Goal: Task Accomplishment & Management: Use online tool/utility

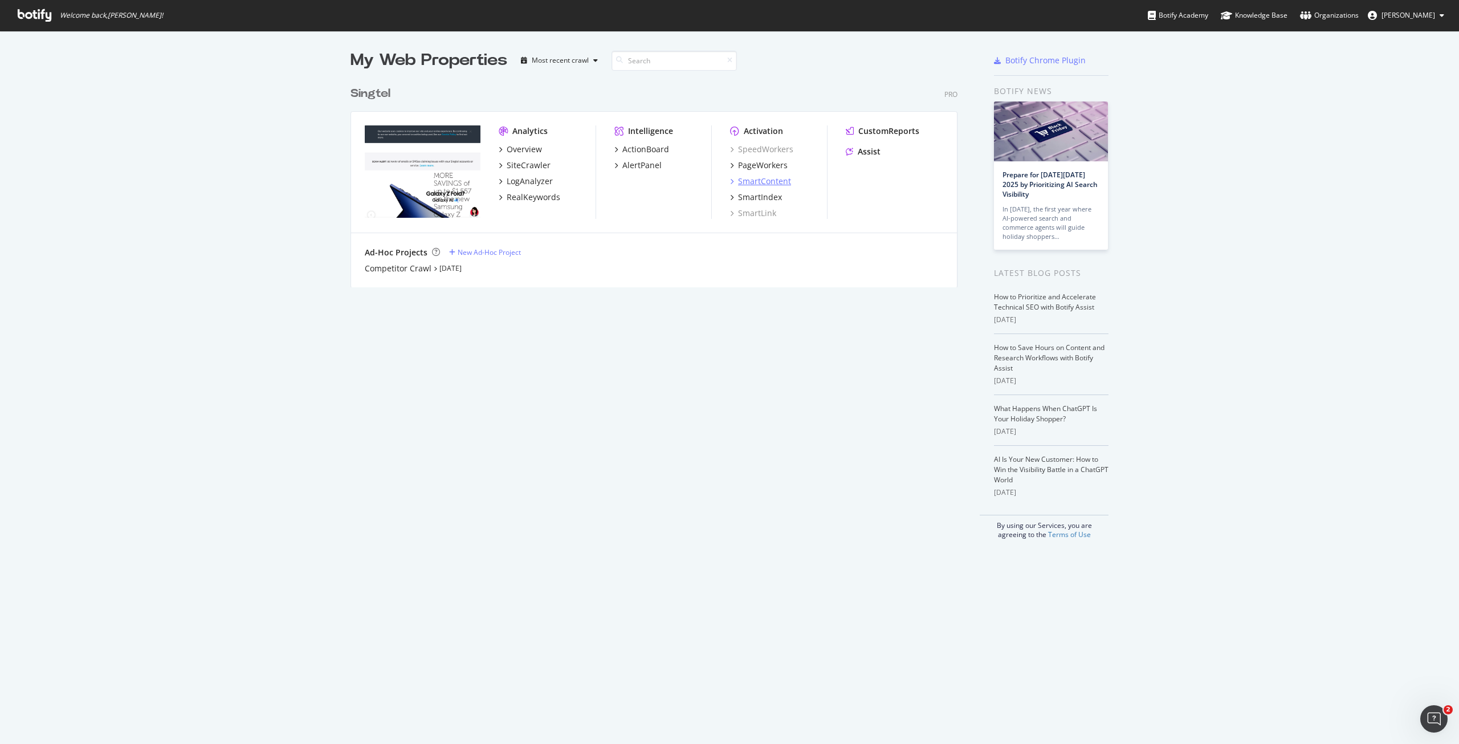
scroll to position [735, 1442]
click at [747, 165] on div "PageWorkers" at bounding box center [763, 165] width 50 height 11
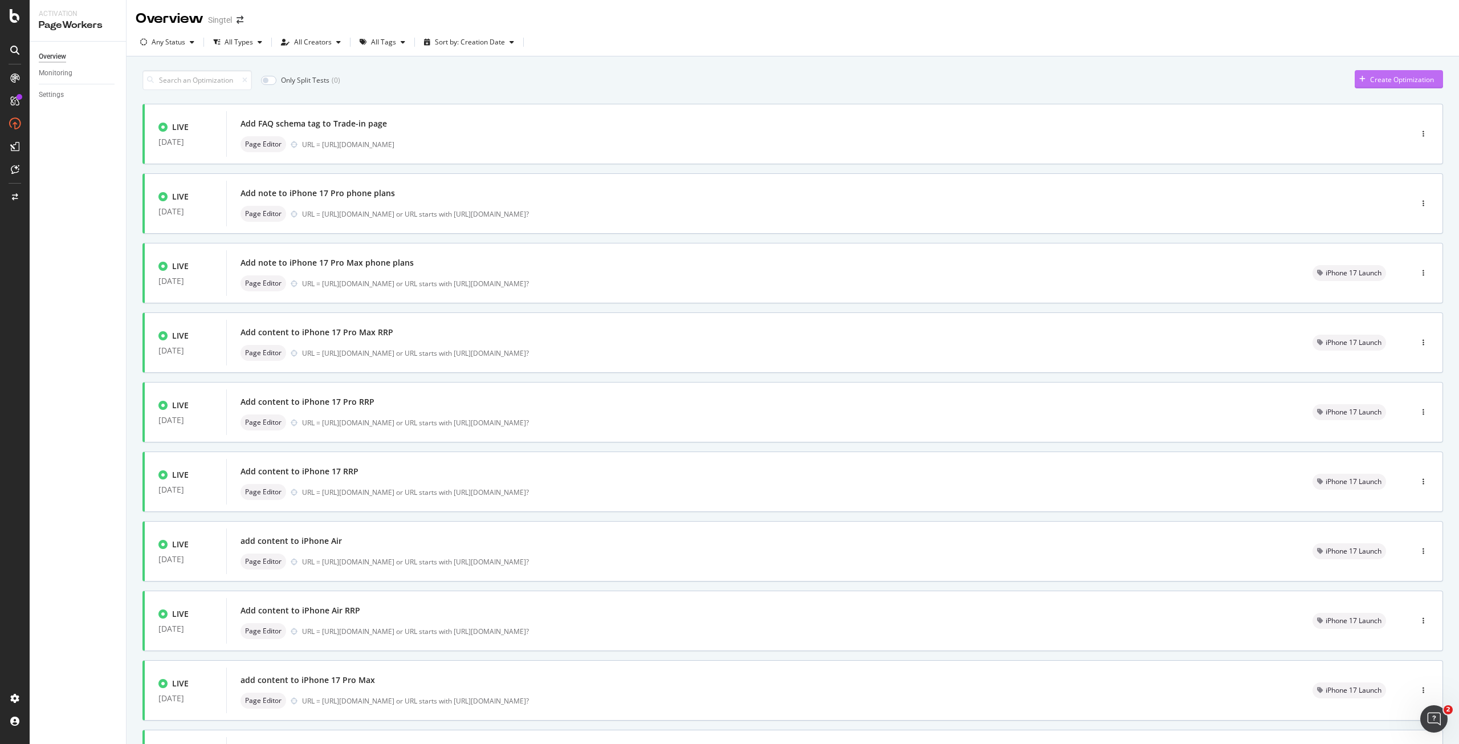
click at [1375, 82] on div "Create Optimization" at bounding box center [1402, 80] width 64 height 10
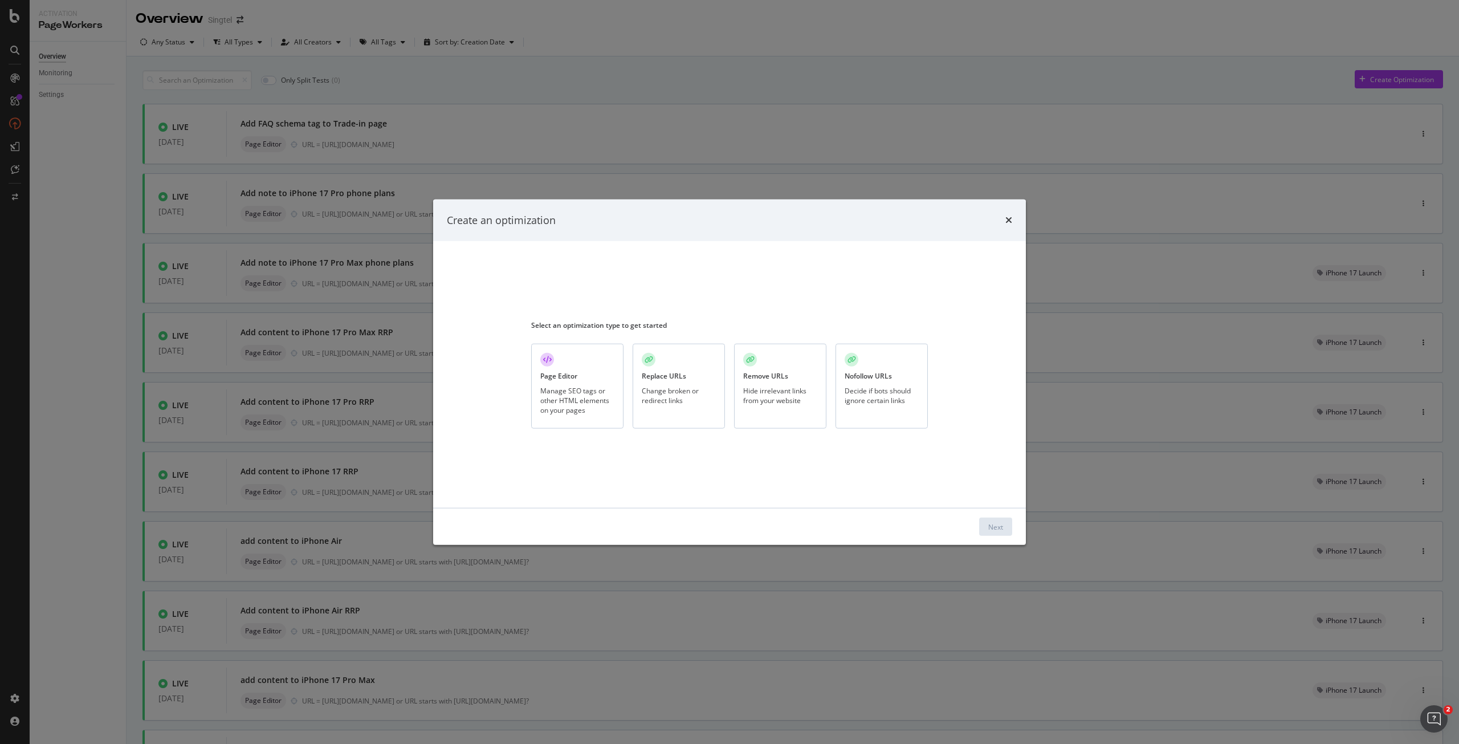
click at [606, 386] on div "Manage SEO tags or other HTML elements on your pages" at bounding box center [577, 399] width 74 height 29
click at [1006, 531] on button "Next" at bounding box center [995, 527] width 33 height 18
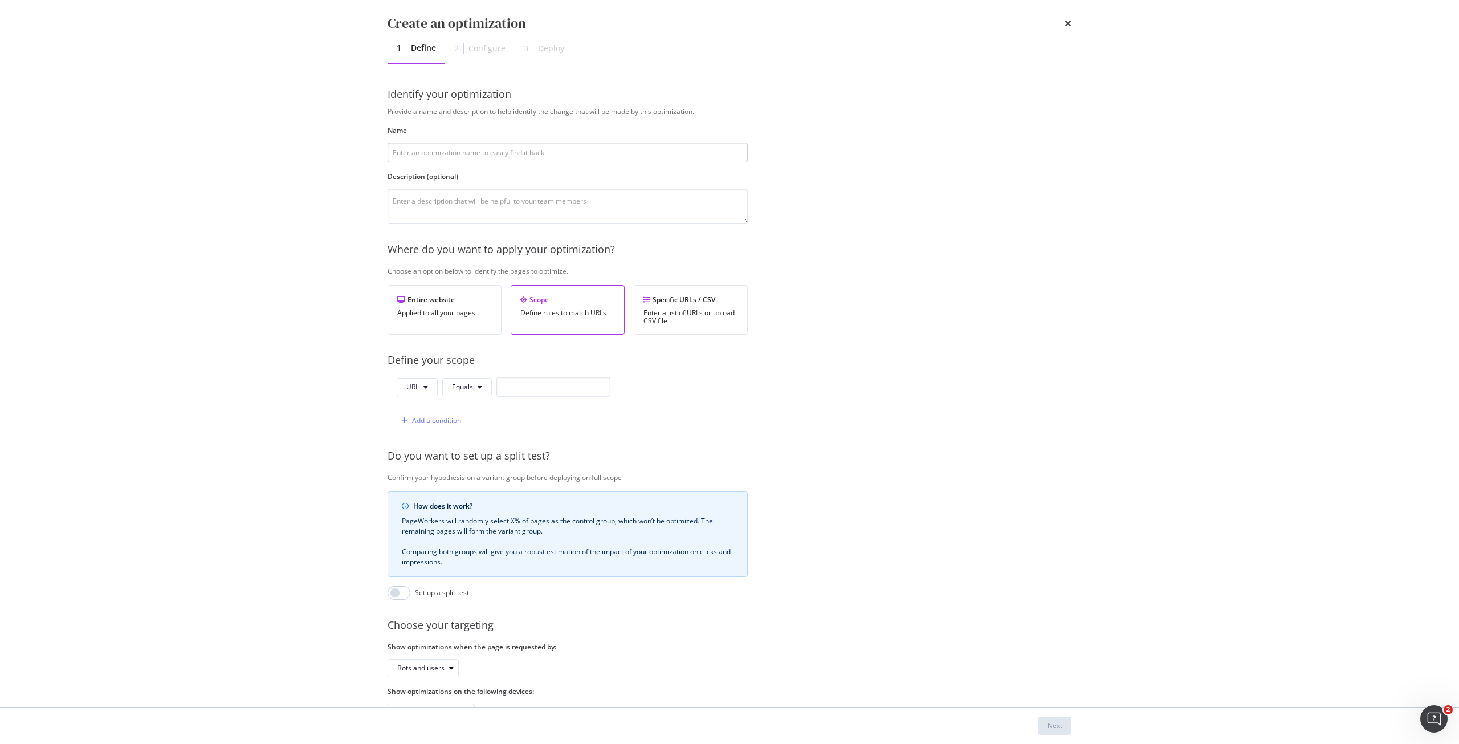
click at [579, 154] on input "modal" at bounding box center [568, 153] width 360 height 20
click at [544, 154] on input "Remove" at bounding box center [568, 153] width 360 height 20
type input "Remove live chat agent liner"
click at [553, 389] on input "modal" at bounding box center [554, 387] width 114 height 20
click at [687, 299] on div "Specific URLs / CSV" at bounding box center [691, 300] width 95 height 10
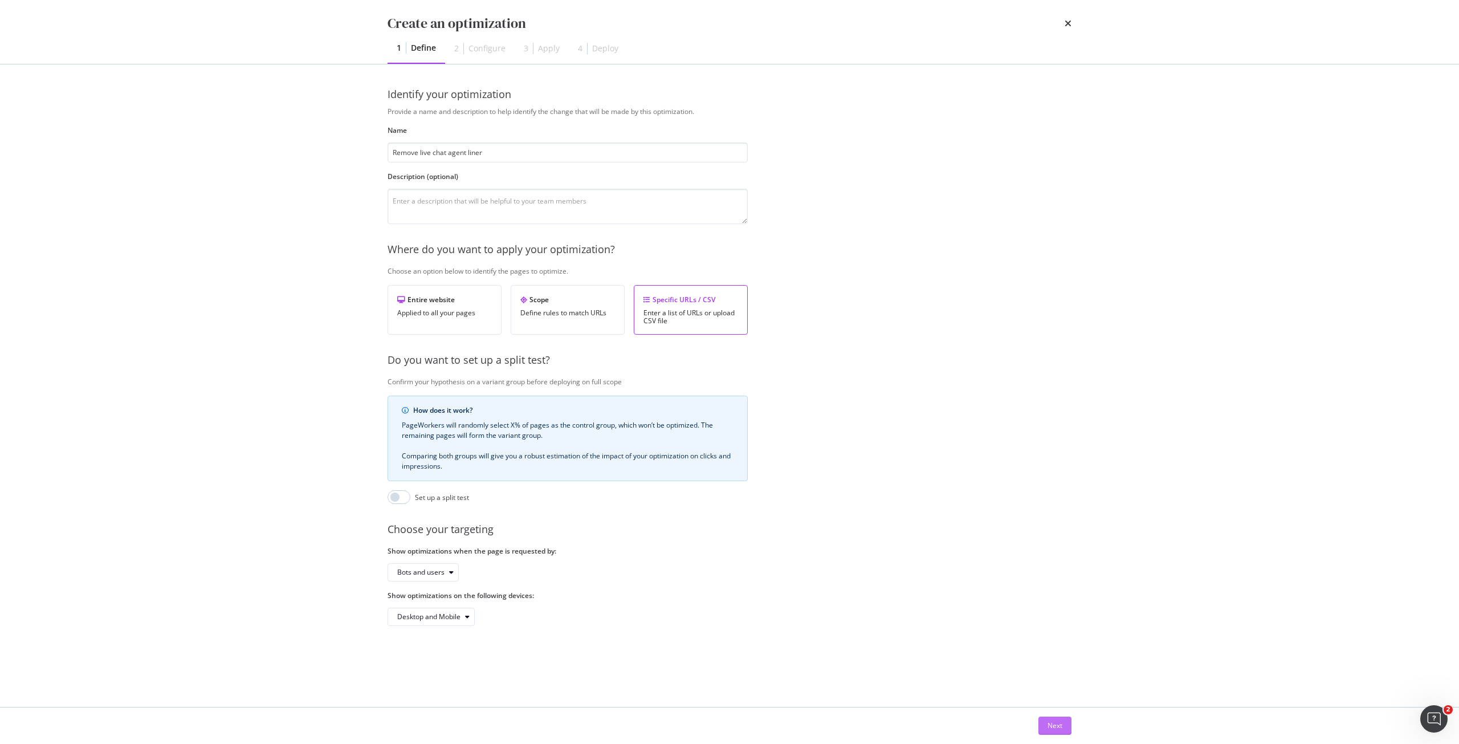
click at [1040, 730] on button "Next" at bounding box center [1055, 726] width 33 height 18
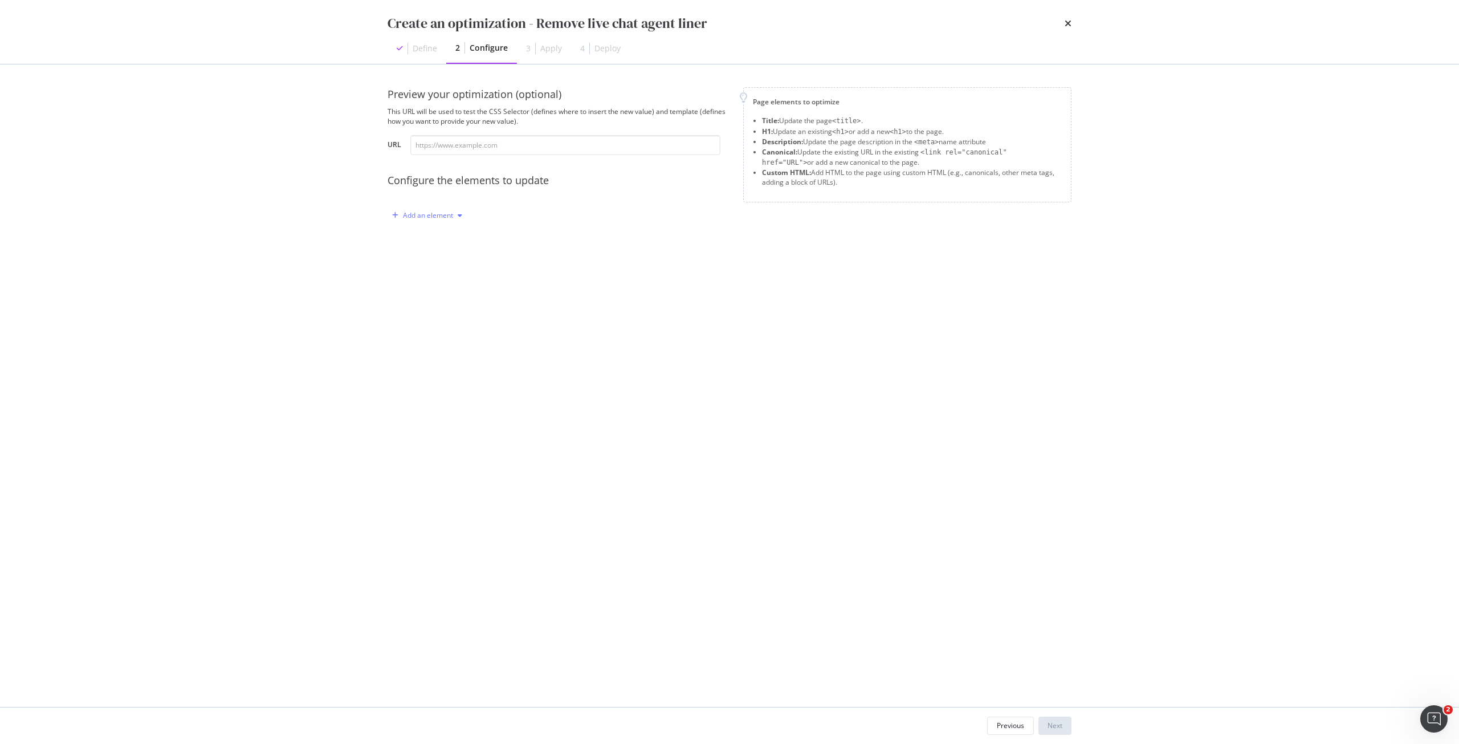
click at [452, 222] on div "Add an element" at bounding box center [427, 215] width 79 height 17
click at [998, 726] on div "Previous" at bounding box center [1010, 726] width 27 height 10
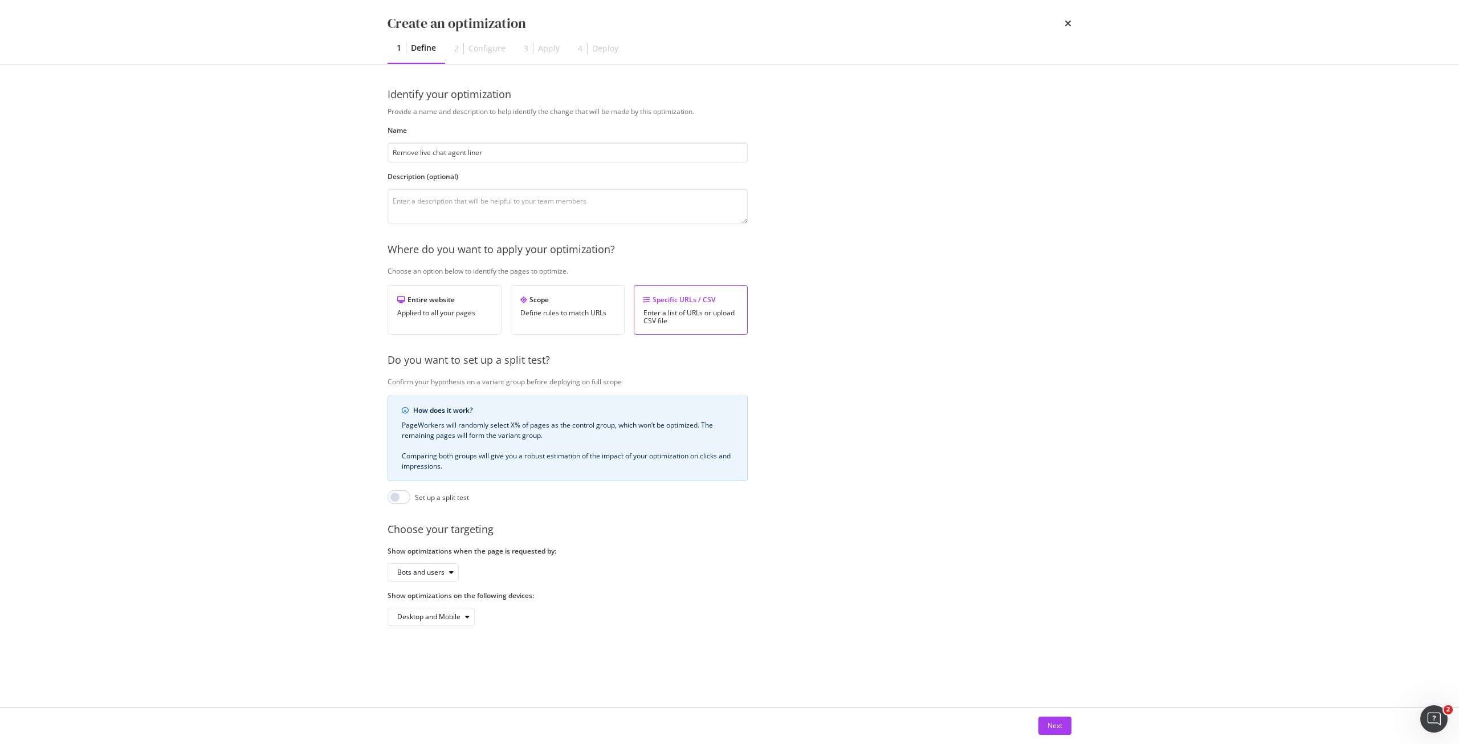
click at [1064, 736] on div "Next" at bounding box center [730, 725] width 730 height 36
click at [1049, 712] on div "Next" at bounding box center [730, 725] width 730 height 36
click at [1052, 721] on div "Next" at bounding box center [1055, 726] width 15 height 10
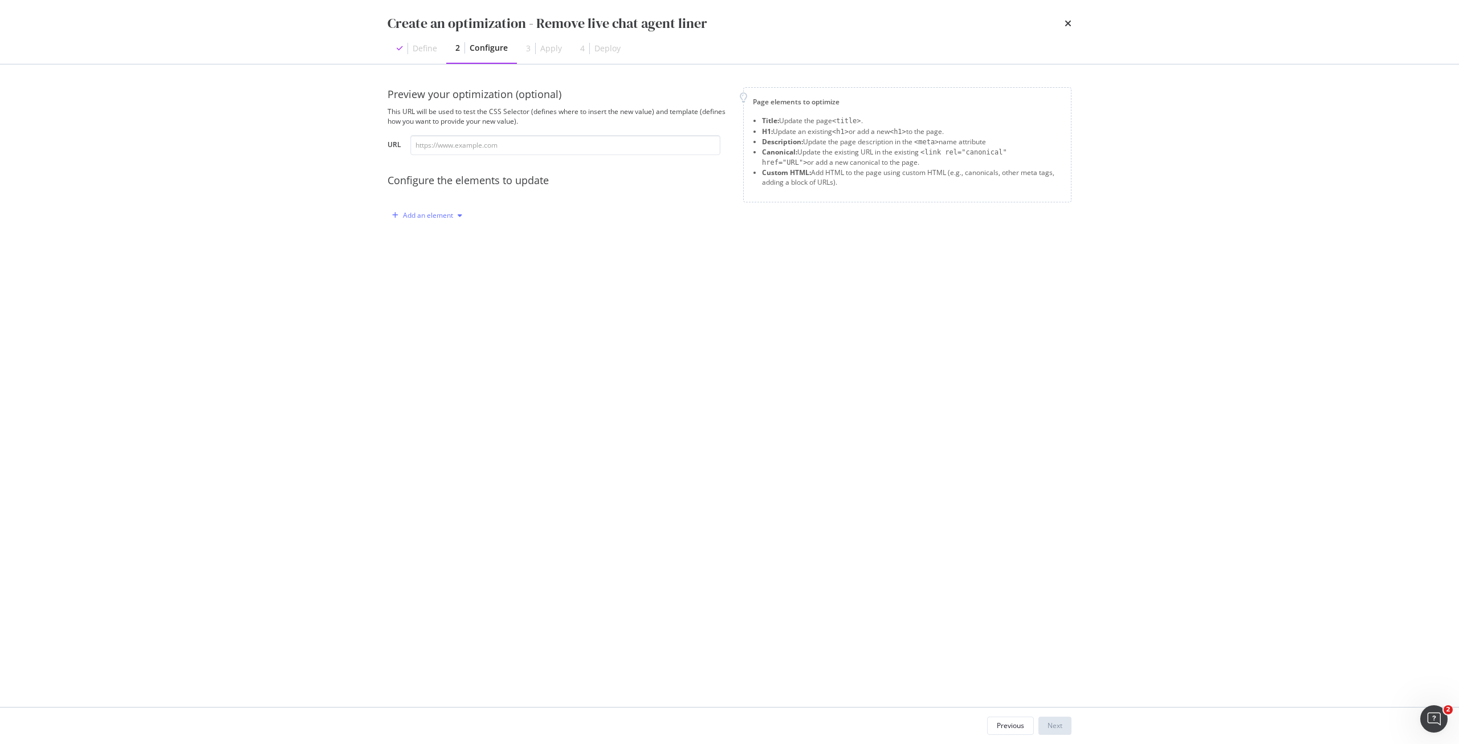
click at [452, 214] on div "Add an element" at bounding box center [428, 215] width 50 height 7
click at [433, 312] on div "Custom HTML" at bounding box center [440, 313] width 45 height 10
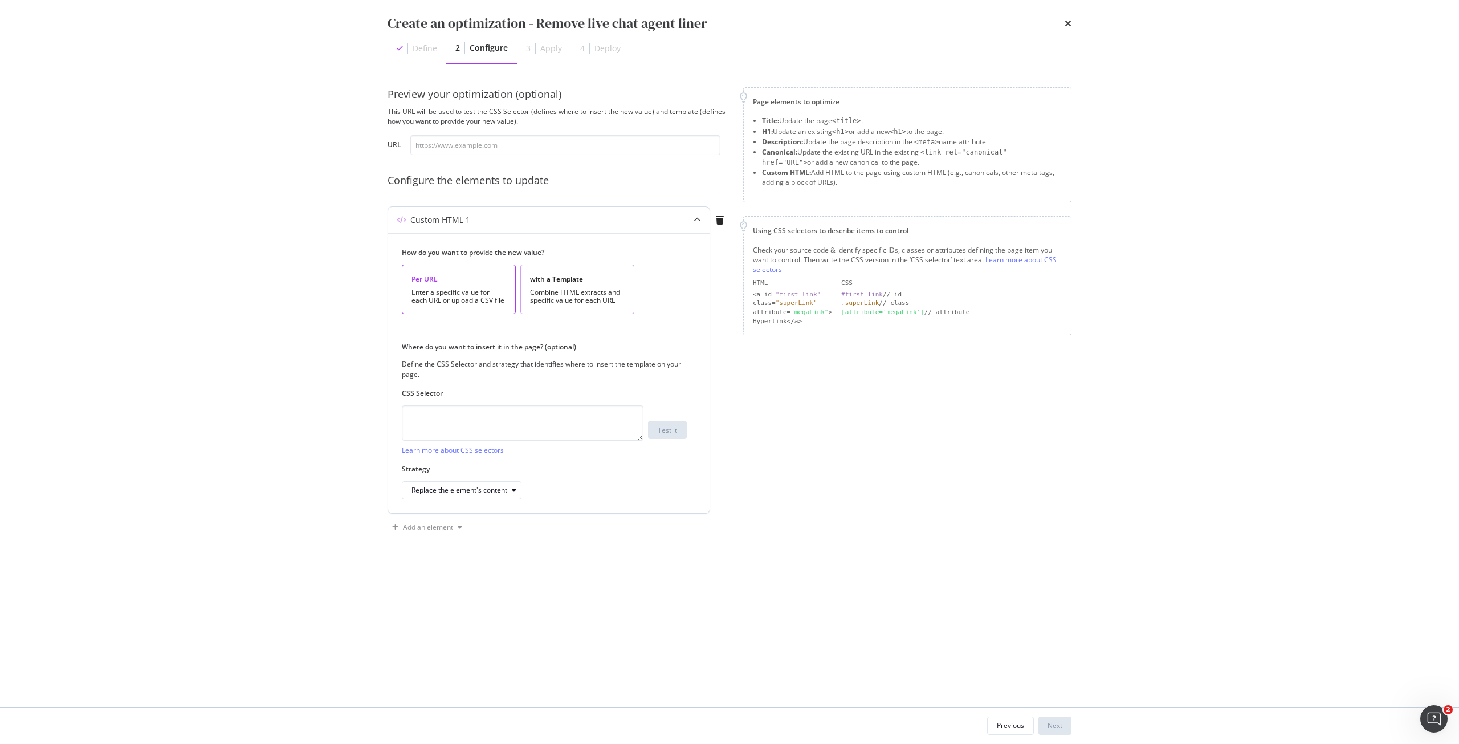
click at [595, 304] on div "Combine HTML extracts and specific value for each URL" at bounding box center [577, 296] width 95 height 16
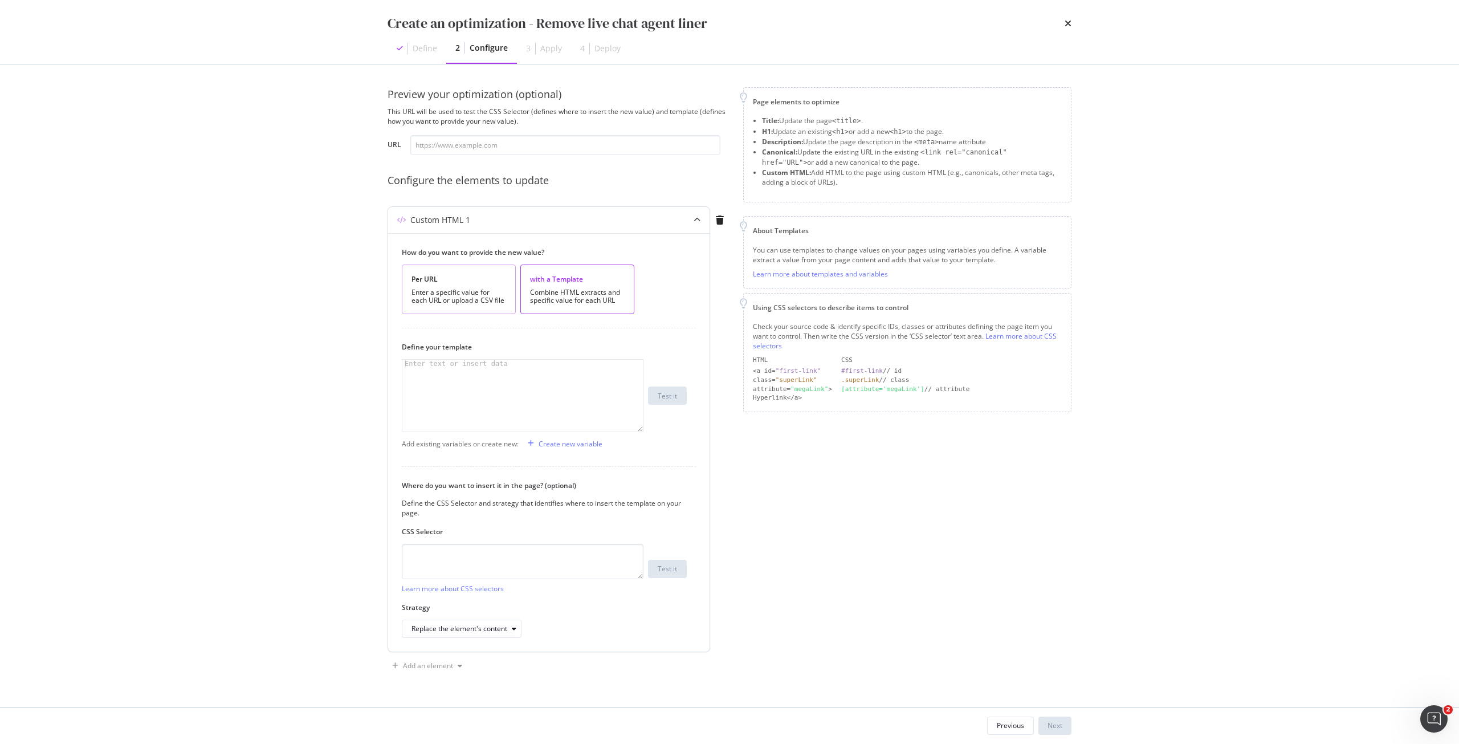
click at [474, 284] on div "Per URL Enter a specific value for each URL or upload a CSV file" at bounding box center [459, 289] width 114 height 50
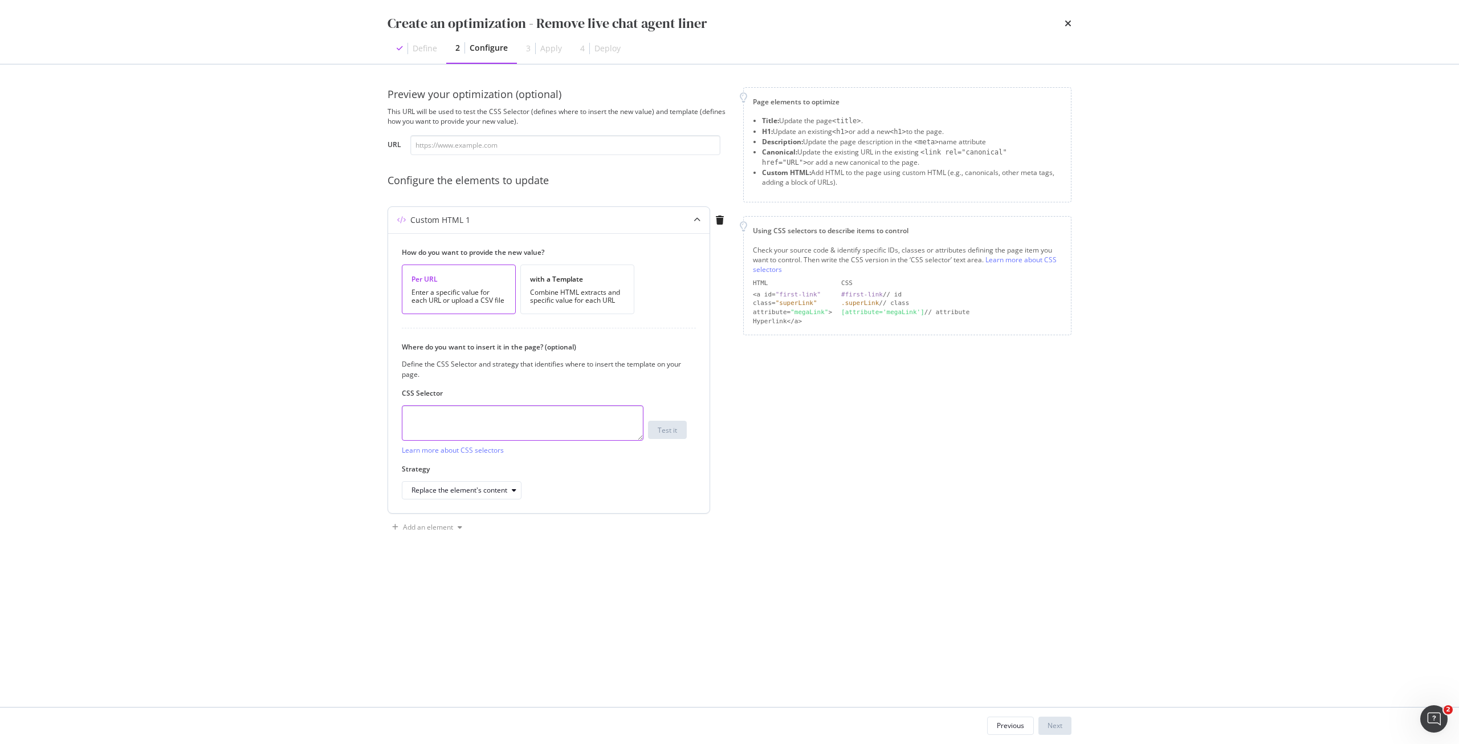
click at [456, 421] on textarea "modal" at bounding box center [523, 422] width 242 height 35
click at [492, 138] on input "modal" at bounding box center [565, 145] width 310 height 20
paste input "[URL][DOMAIN_NAME]"
type input "[URL][DOMAIN_NAME]"
click at [530, 424] on textarea "modal" at bounding box center [523, 422] width 242 height 35
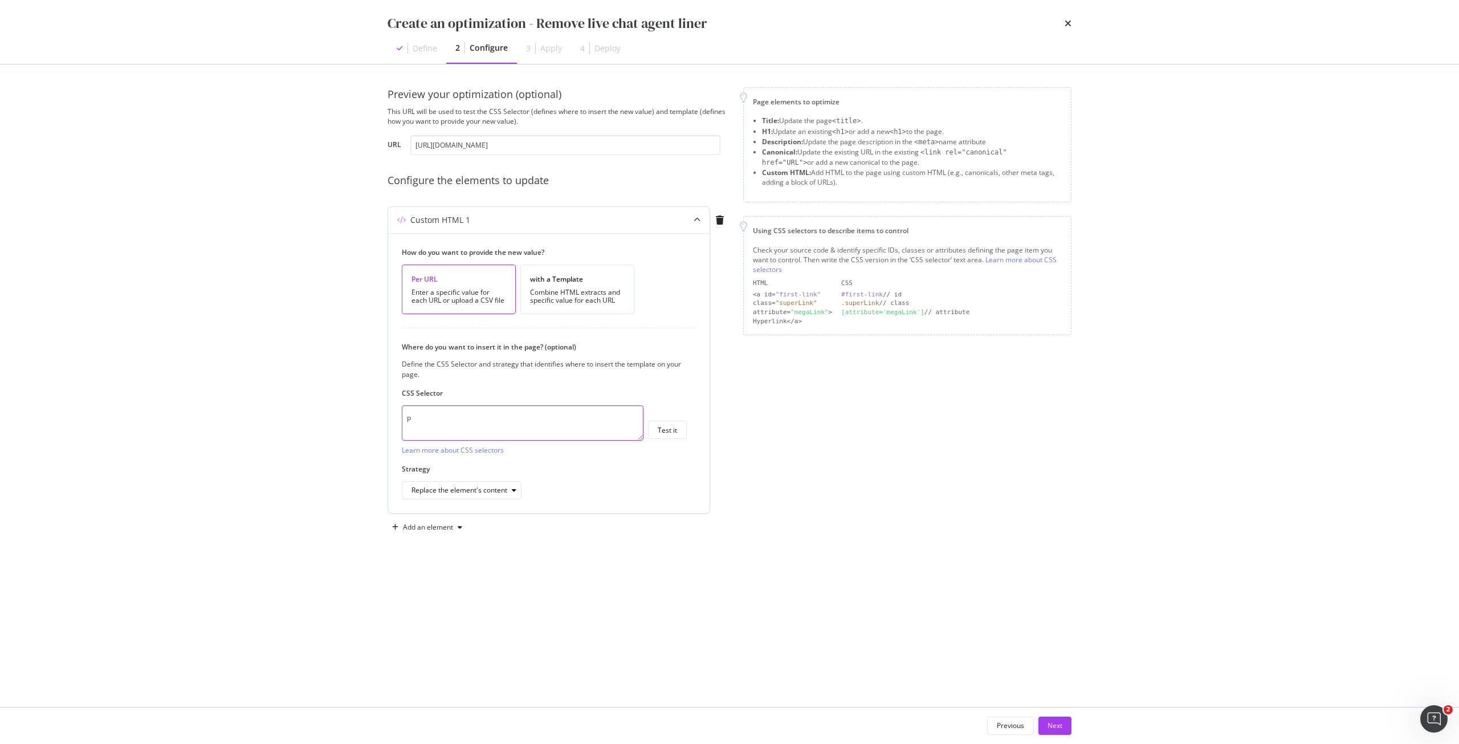
paste textarea "[content*=seo]"
click at [452, 418] on textarea "p[content*=seo]" at bounding box center [523, 422] width 242 height 35
paste textarea "live chat agent"
drag, startPoint x: 515, startPoint y: 414, endPoint x: 395, endPoint y: 416, distance: 120.3
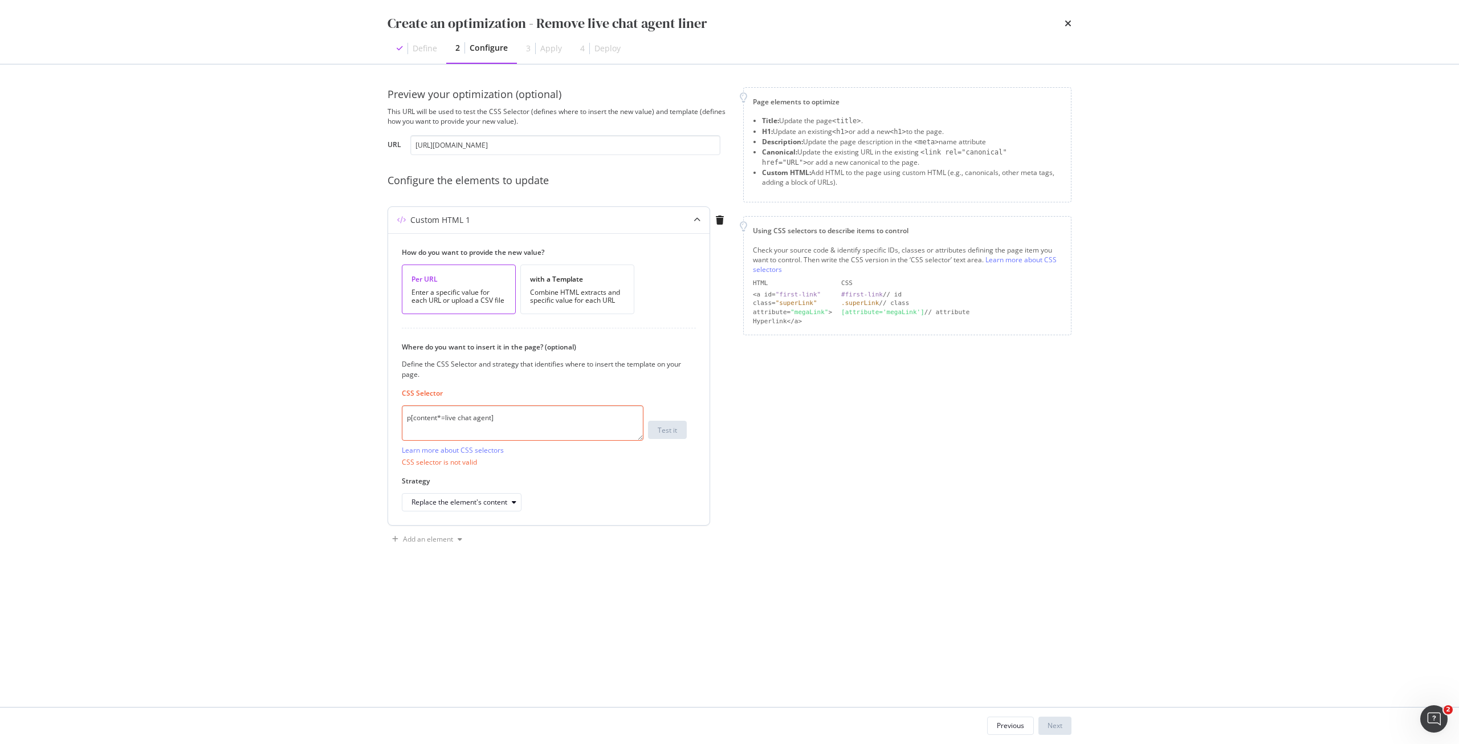
click at [395, 416] on div "How do you want to provide the new value? Per URL Enter a specific value for ea…" at bounding box center [549, 379] width 322 height 292
click at [472, 420] on textarea "p[content*=live chat agent]" at bounding box center [523, 422] width 242 height 35
click at [472, 419] on textarea "p[content*=live chat agent]" at bounding box center [523, 422] width 242 height 35
click at [514, 493] on icon "modal" at bounding box center [514, 490] width 5 height 7
click at [723, 463] on div "Custom HTML 1 How do you want to provide the new value? Per URL Enter a specifi…" at bounding box center [559, 362] width 342 height 312
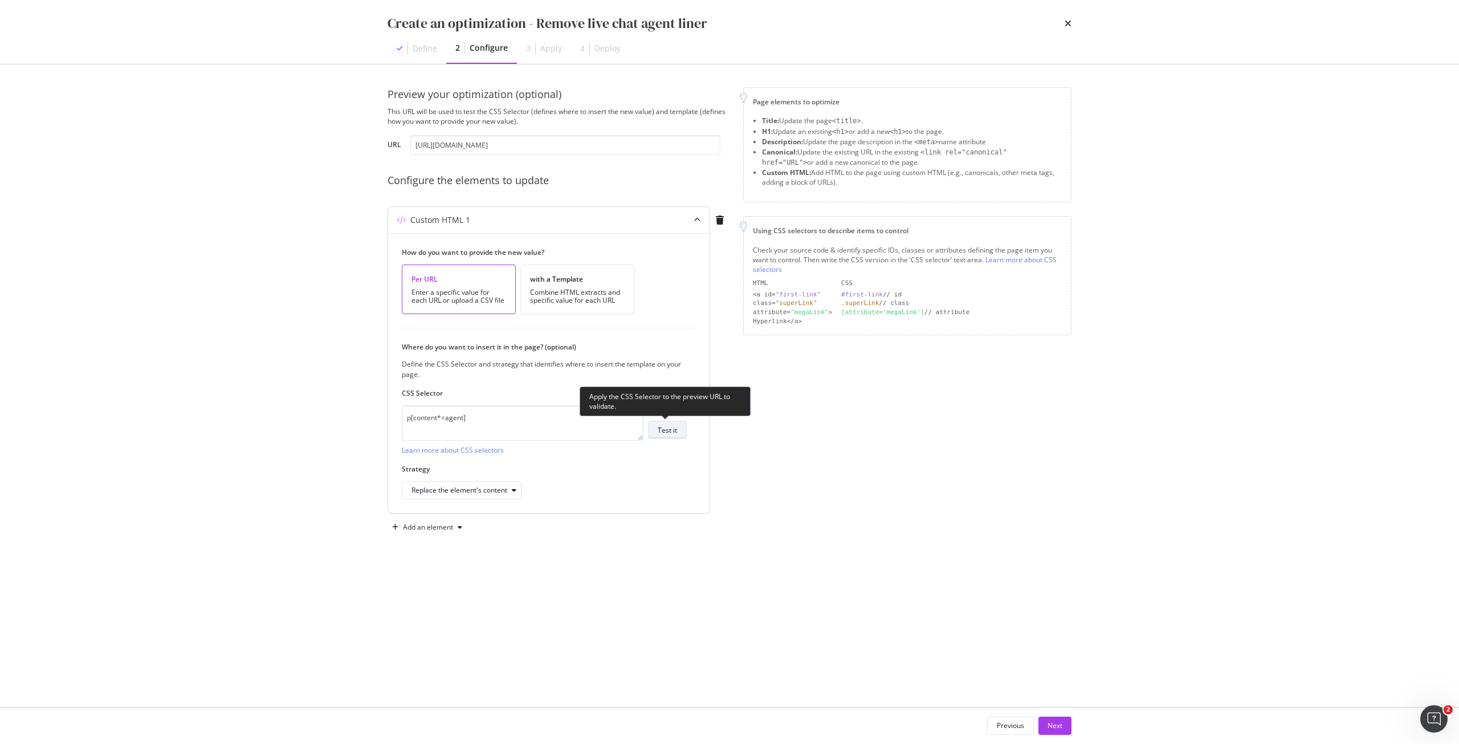
click at [667, 422] on button "Test it" at bounding box center [667, 430] width 39 height 18
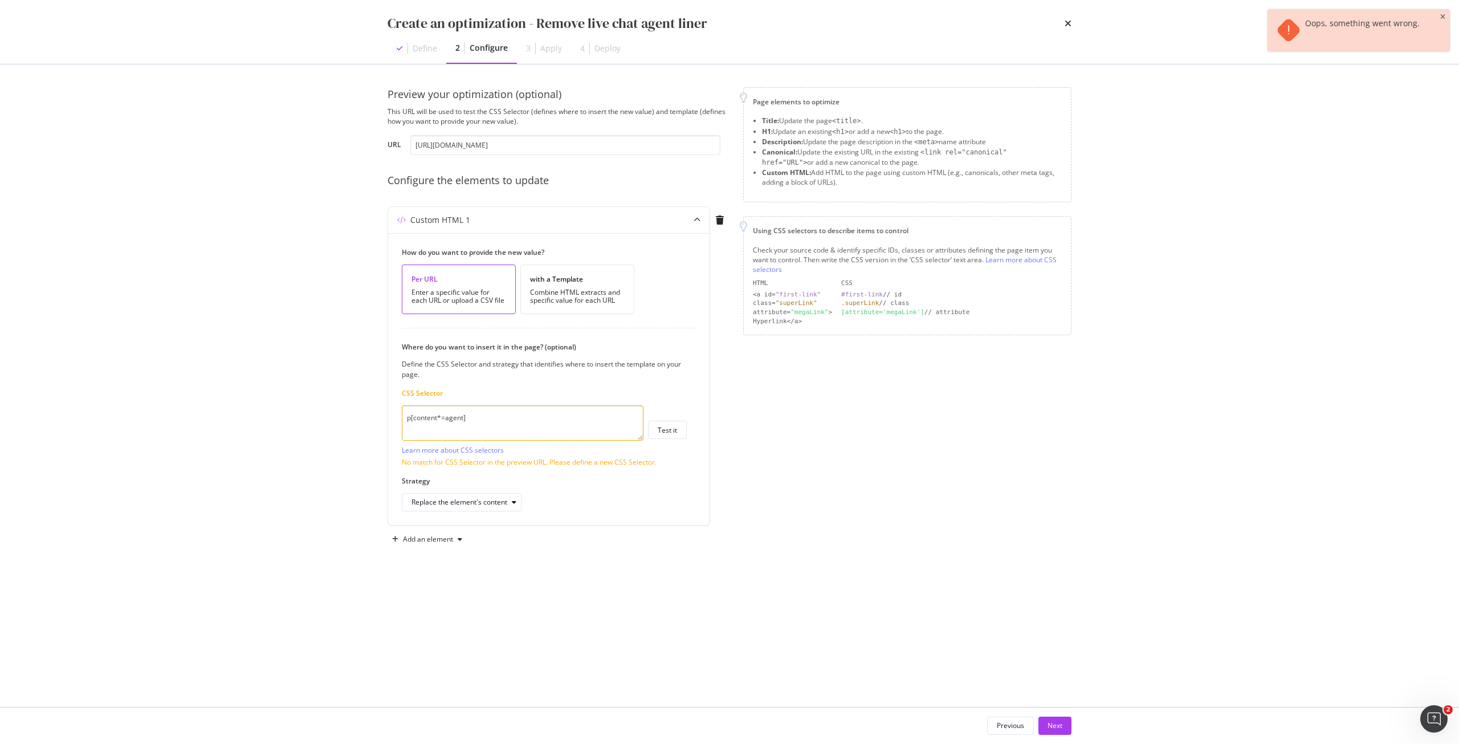
drag, startPoint x: 541, startPoint y: 416, endPoint x: 287, endPoint y: 437, distance: 254.5
click at [287, 437] on div "Create an optimization - Remove live chat agent liner Define 2 Configure 3 Appl…" at bounding box center [729, 372] width 1459 height 744
paste textarea "body > div.aem-Grid.aem-Grid--12.aem-Grid--default--12 > div.sd-component-colum…"
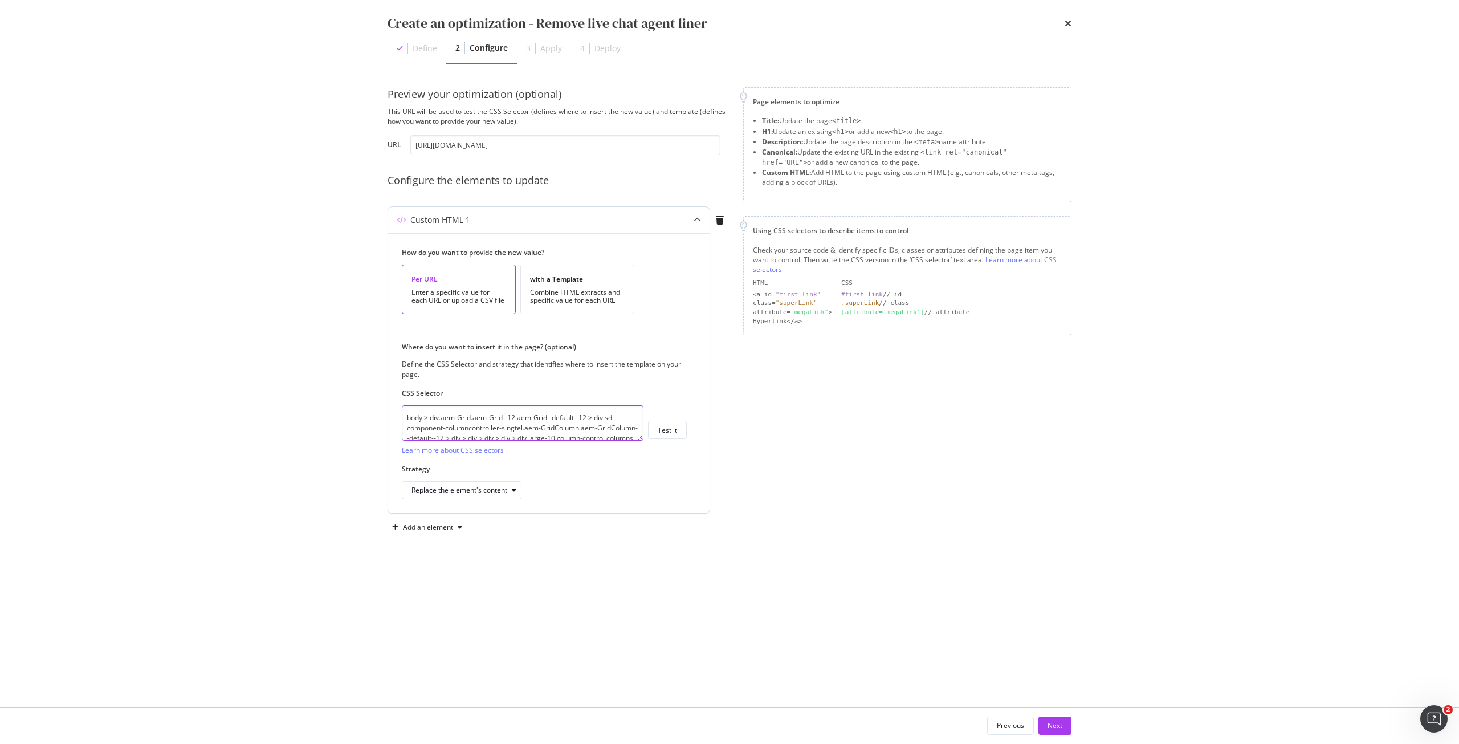
click at [512, 421] on textarea "body > div.aem-Grid.aem-Grid--12.aem-Grid--default--12 > div.sd-component-colum…" at bounding box center [523, 422] width 242 height 35
paste textarea "p:last-of-type"
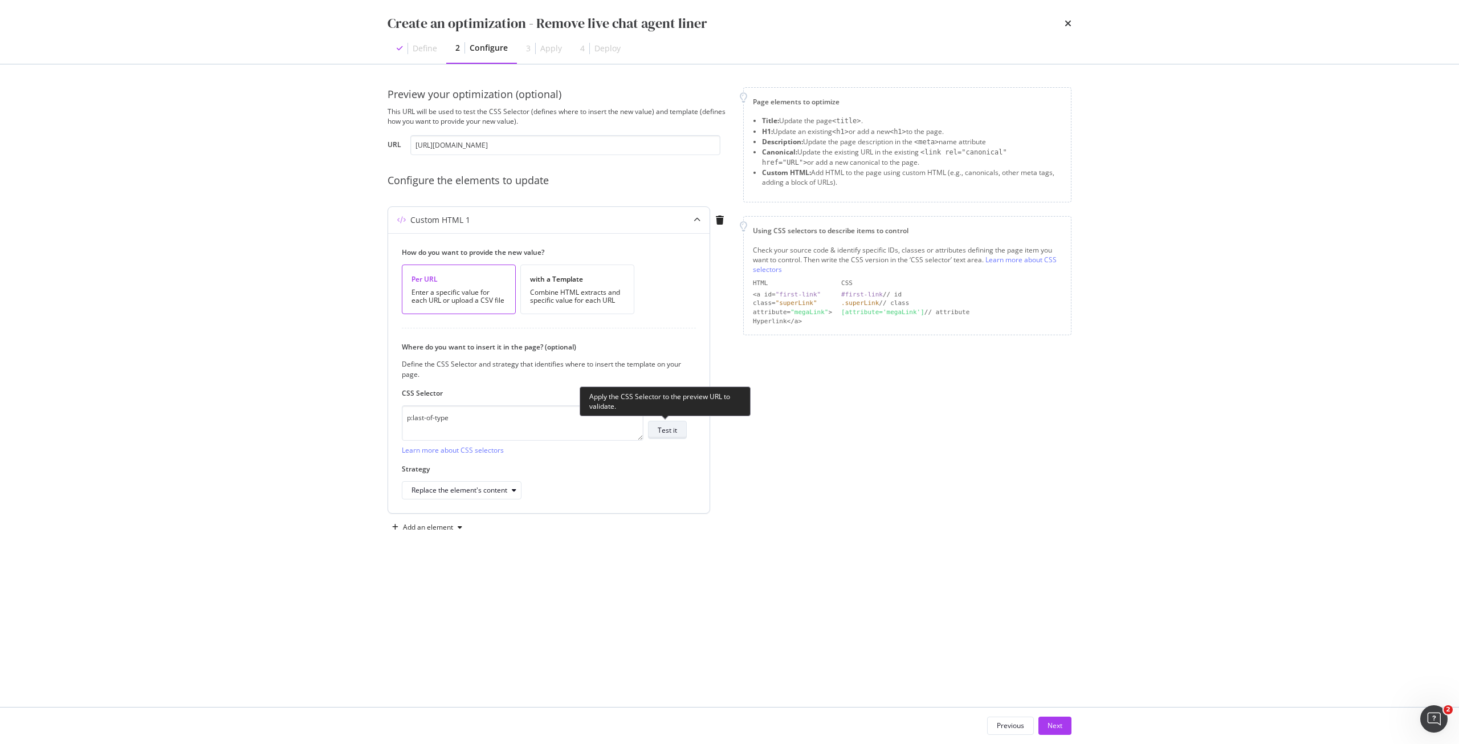
click at [674, 430] on div "Test it" at bounding box center [667, 430] width 19 height 10
drag, startPoint x: 485, startPoint y: 414, endPoint x: 368, endPoint y: 409, distance: 116.4
click at [368, 409] on div "Preview your optimization (optional) This URL will be used to test the CSS Sele…" at bounding box center [730, 385] width 730 height 642
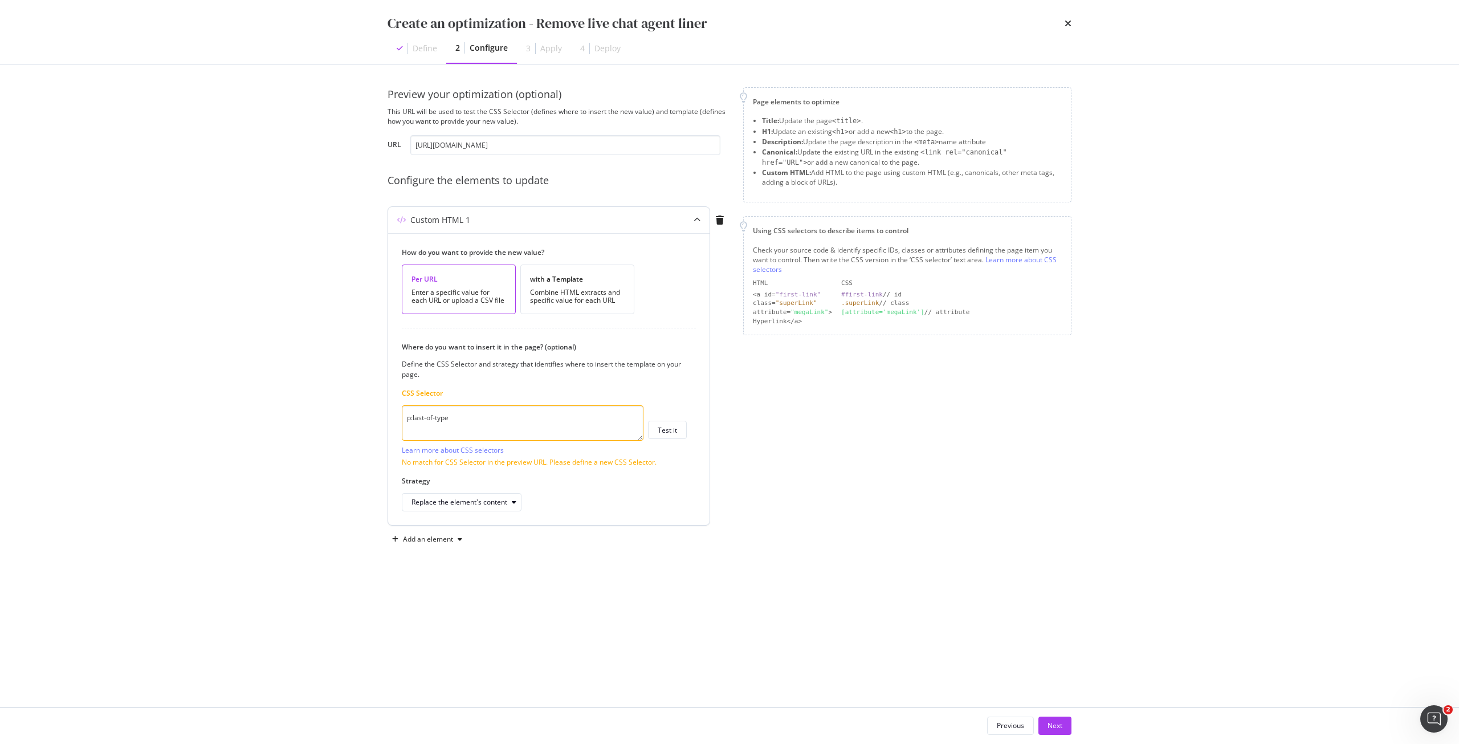
paste textarea "a[href*="whatsapp"]"
click at [412, 417] on textarea "p a[href*="whatsapp"]" at bounding box center [523, 422] width 242 height 35
click at [532, 413] on textarea "p a[href*="whatsapp"]" at bounding box center [523, 422] width 242 height 35
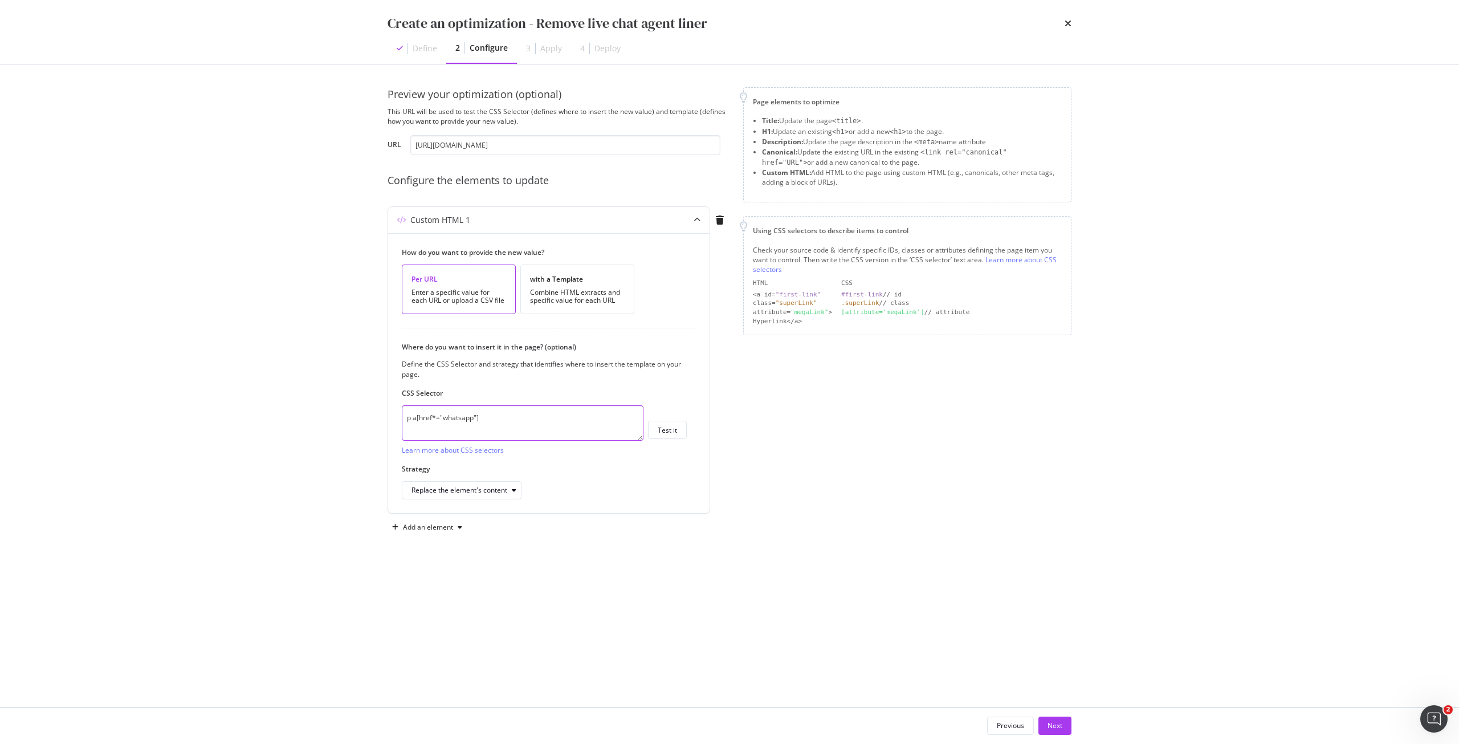
type textarea "p a[href*="whatsapp"]"
